Goal: Book appointment/travel/reservation

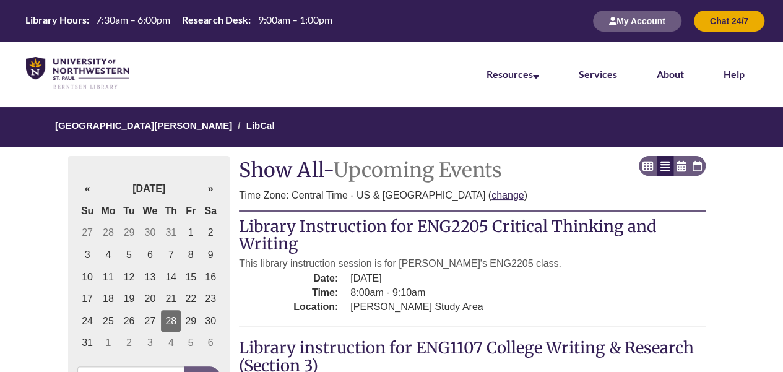
click at [170, 320] on td "28" at bounding box center [171, 321] width 20 height 22
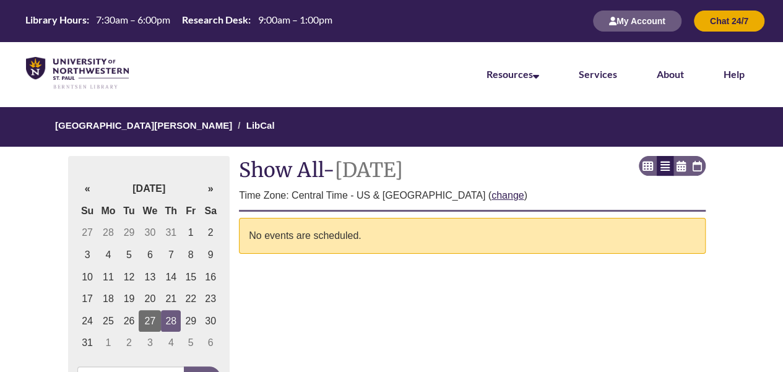
click at [150, 320] on td "27" at bounding box center [150, 321] width 22 height 22
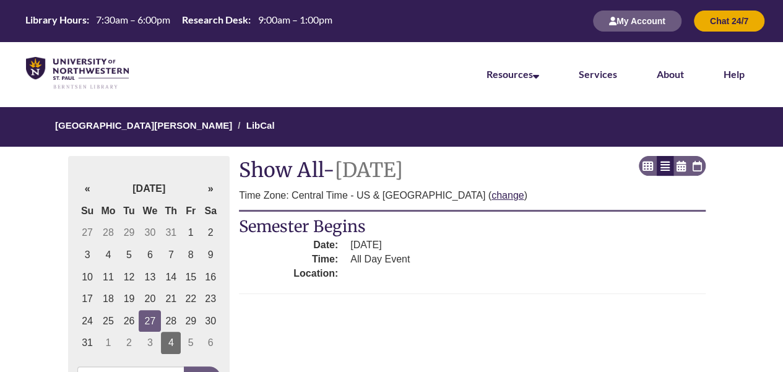
click at [167, 338] on td "4" at bounding box center [171, 343] width 20 height 22
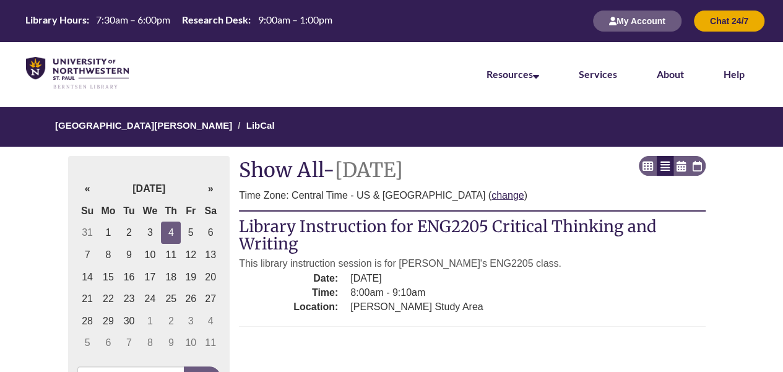
click at [211, 190] on th "Next »" at bounding box center [211, 189] width 20 height 22
click at [175, 339] on td "6" at bounding box center [171, 343] width 20 height 22
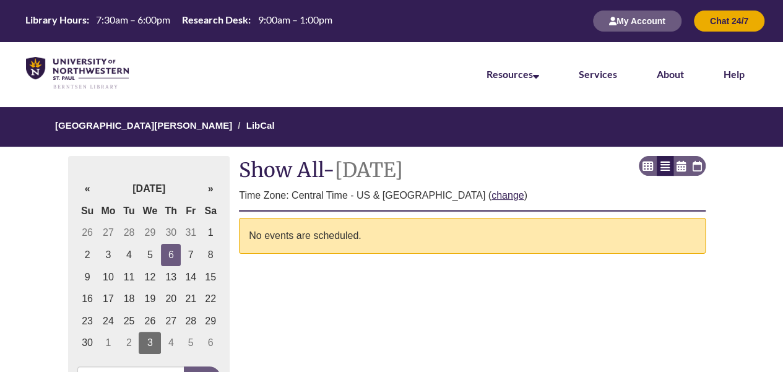
click at [154, 338] on td "3" at bounding box center [150, 343] width 22 height 22
click at [175, 341] on td "8" at bounding box center [171, 343] width 20 height 22
click at [175, 341] on td "5" at bounding box center [171, 343] width 20 height 22
click at [89, 191] on th "Previous «" at bounding box center [87, 189] width 20 height 22
click at [89, 190] on th "Previous «" at bounding box center [87, 189] width 20 height 22
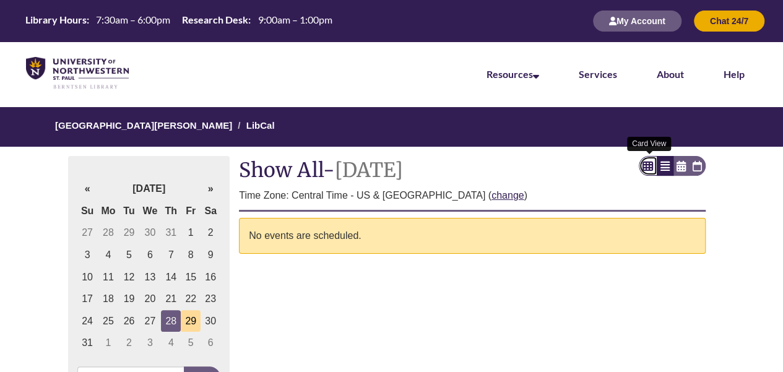
click at [649, 166] on icon at bounding box center [648, 166] width 11 height 1
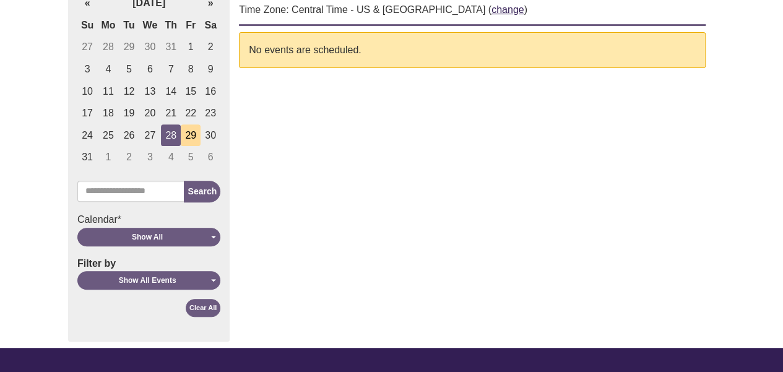
scroll to position [62, 0]
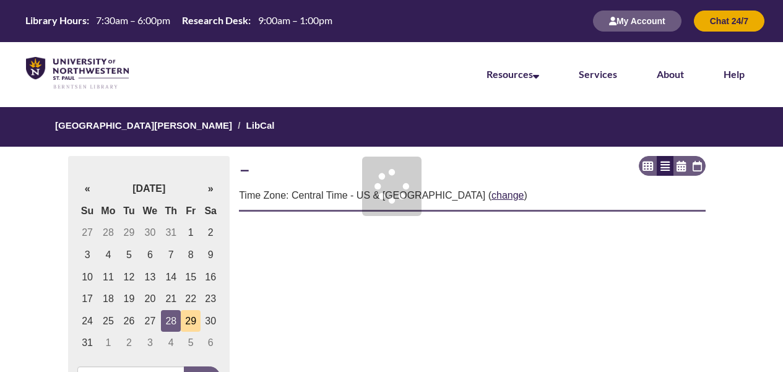
scroll to position [62, 0]
